Goal: Transaction & Acquisition: Purchase product/service

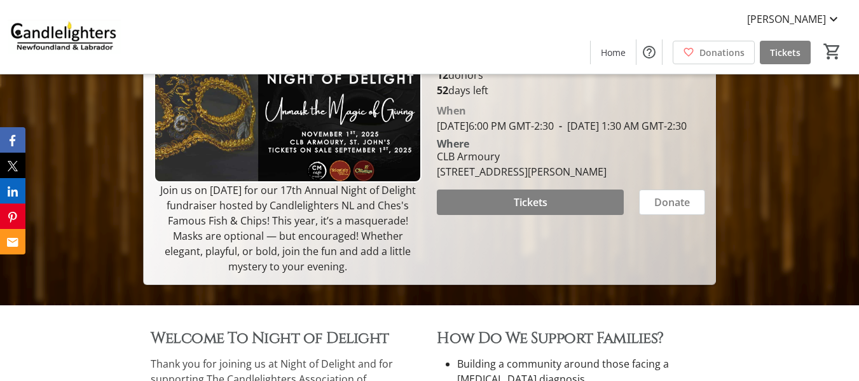
scroll to position [191, 0]
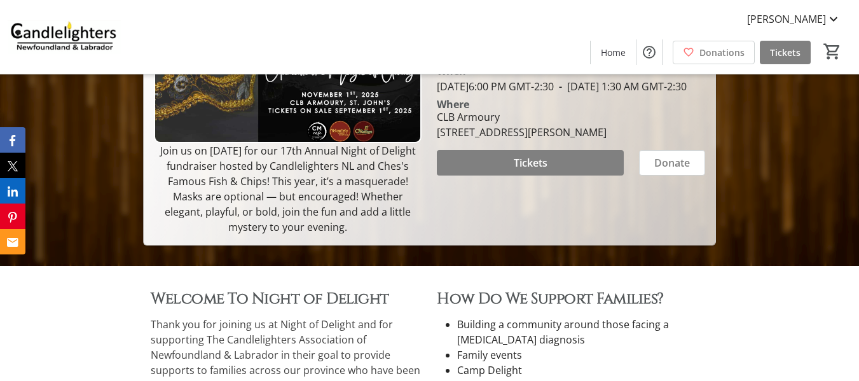
drag, startPoint x: 369, startPoint y: 231, endPoint x: 143, endPoint y: 156, distance: 238.5
click at [143, 156] on div "Night of Delight by Candlelighters NL & Ches's famous Fish & Chips Join us on […" at bounding box center [429, 114] width 573 height 264
copy p "Join us on [DATE] for our 17th Annual Night of Delight fundraiser hosted by Can…"
click at [713, 54] on span "Donations" at bounding box center [721, 52] width 45 height 13
